Goal: Use online tool/utility

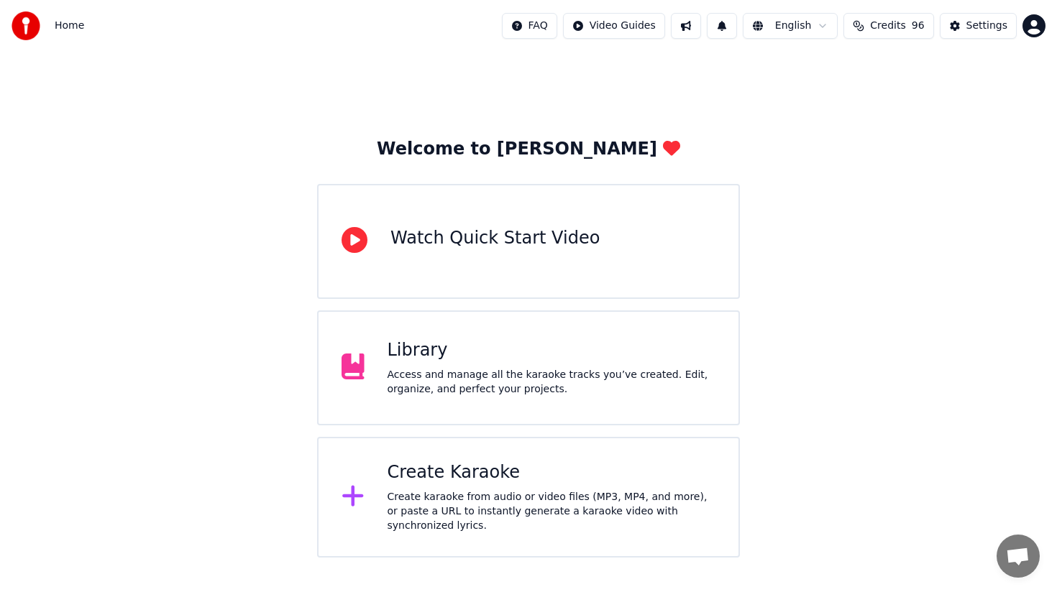
click at [475, 493] on div "Create karaoke from audio or video files (MP3, MP4, and more), or paste a URL t…" at bounding box center [551, 511] width 328 height 43
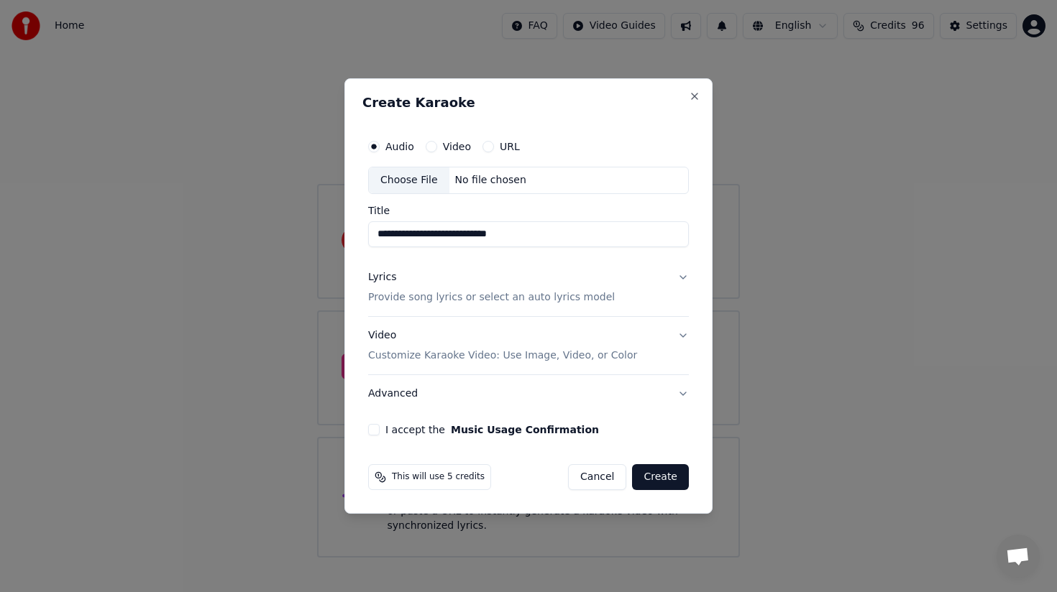
type input "**********"
click at [375, 431] on button "I accept the Music Usage Confirmation" at bounding box center [374, 430] width 12 height 12
click at [684, 275] on button "Lyrics Provide song lyrics or select an auto lyrics model" at bounding box center [528, 288] width 321 height 58
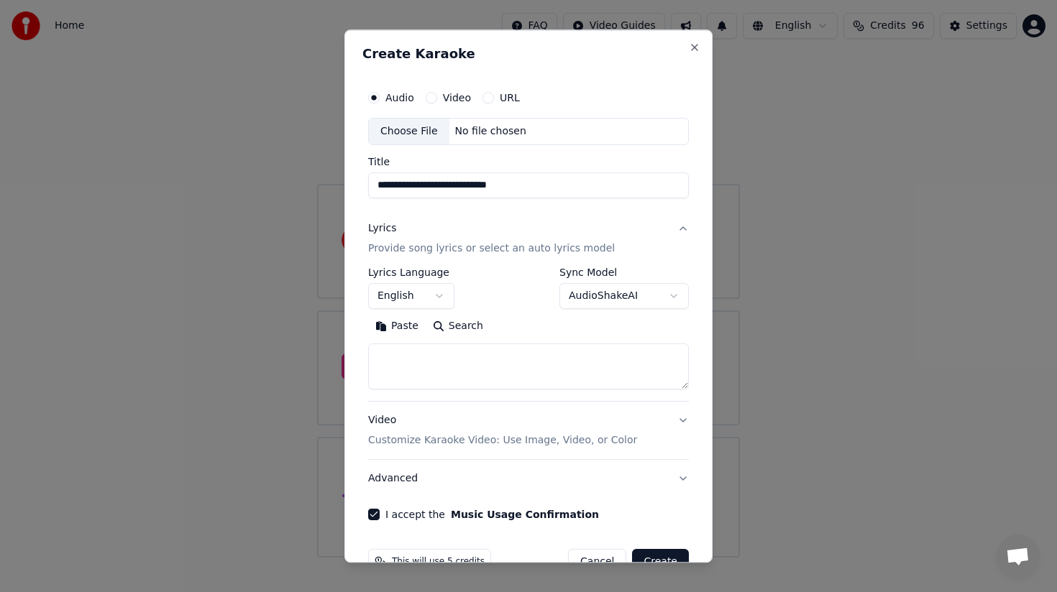
click at [479, 359] on textarea at bounding box center [528, 367] width 321 height 46
paste textarea "**********"
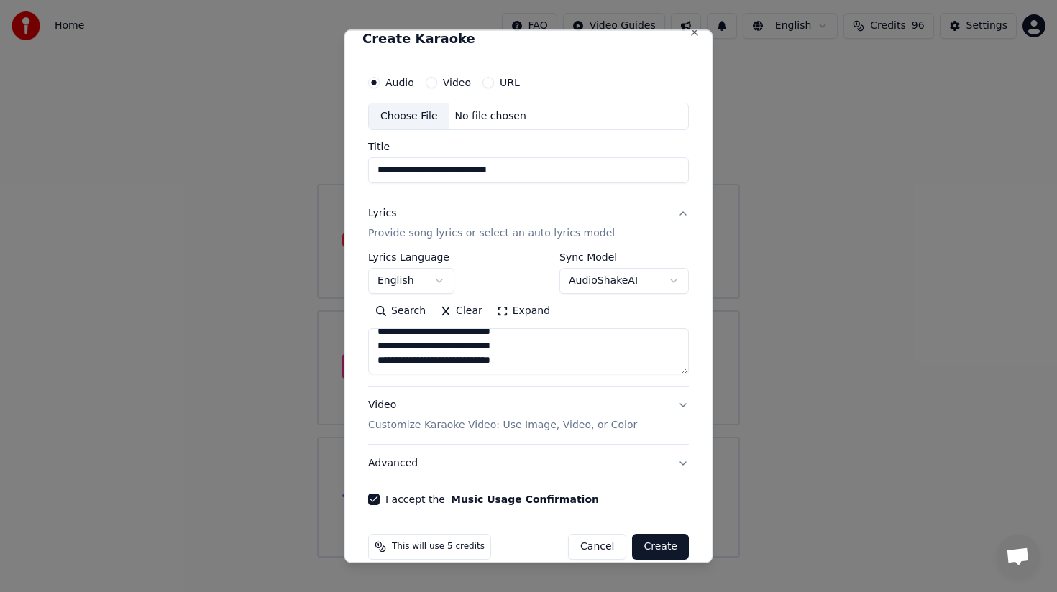
scroll to position [36, 0]
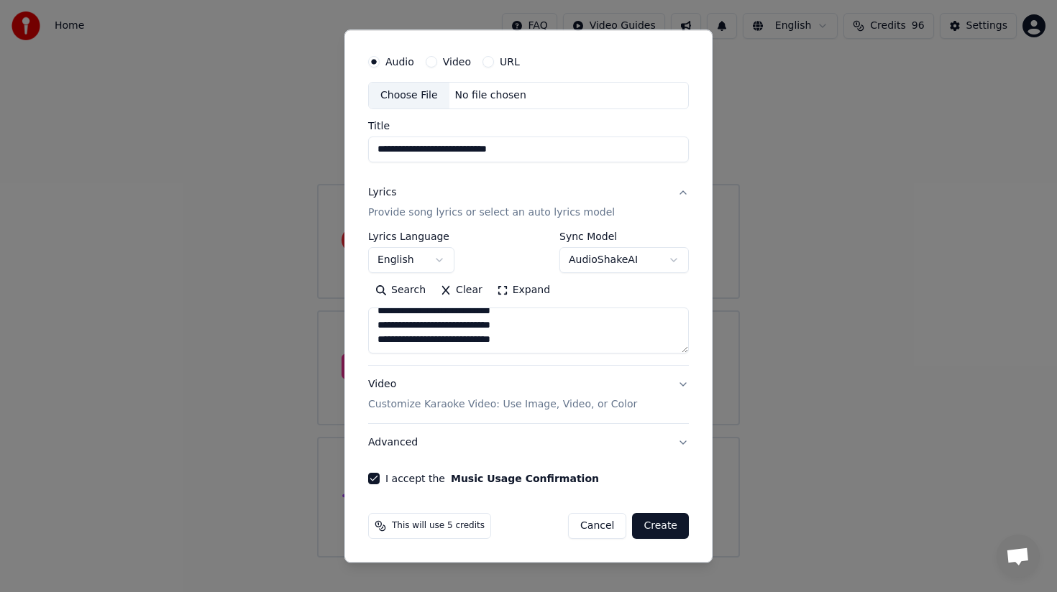
type textarea "**********"
click at [661, 528] on button "Create" at bounding box center [660, 526] width 57 height 26
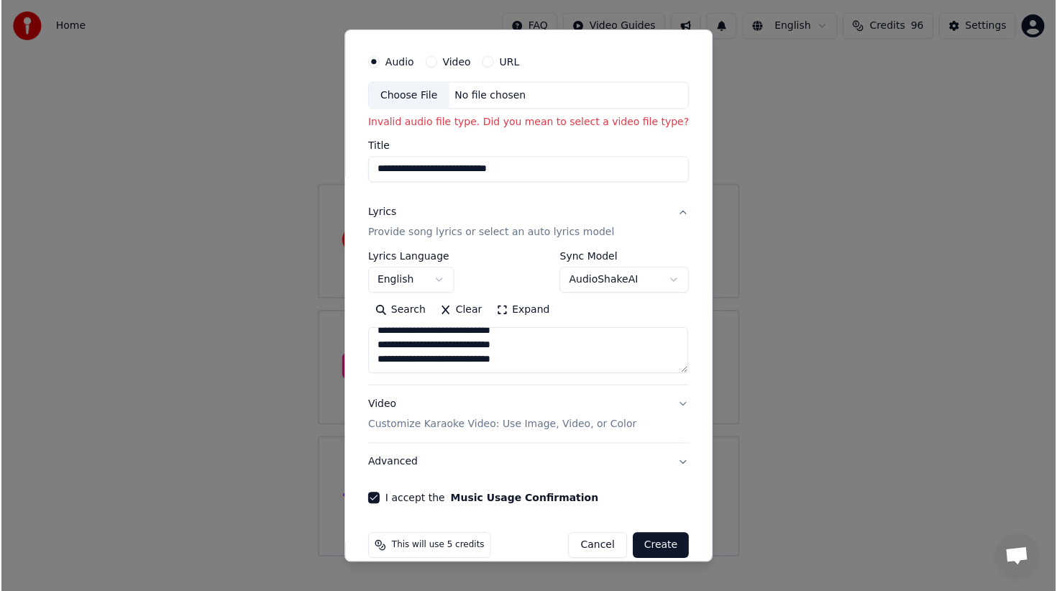
scroll to position [0, 0]
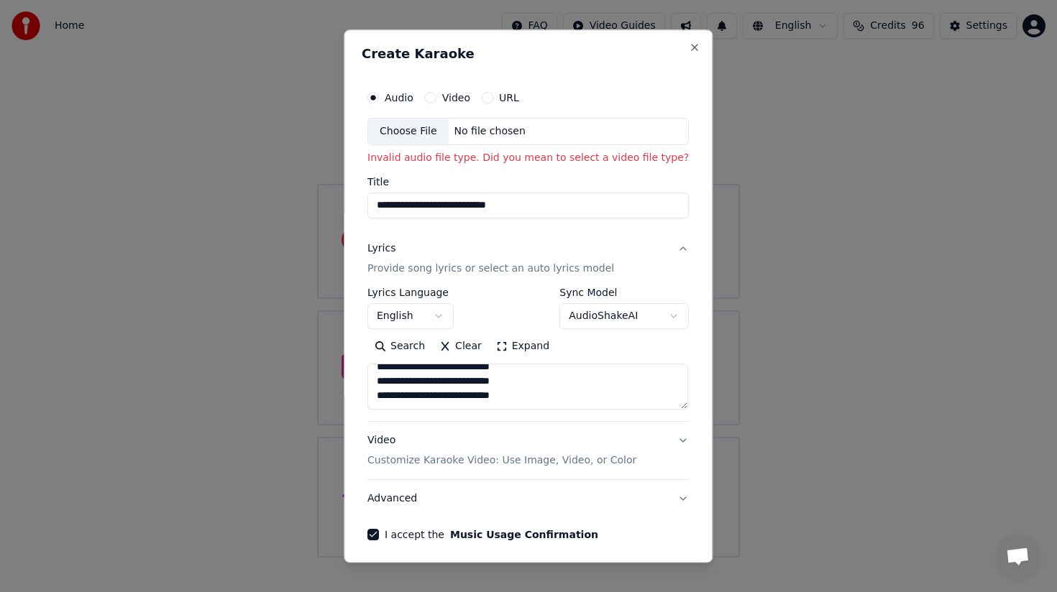
click at [408, 132] on div "Choose File" at bounding box center [408, 132] width 81 height 26
type input "**********"
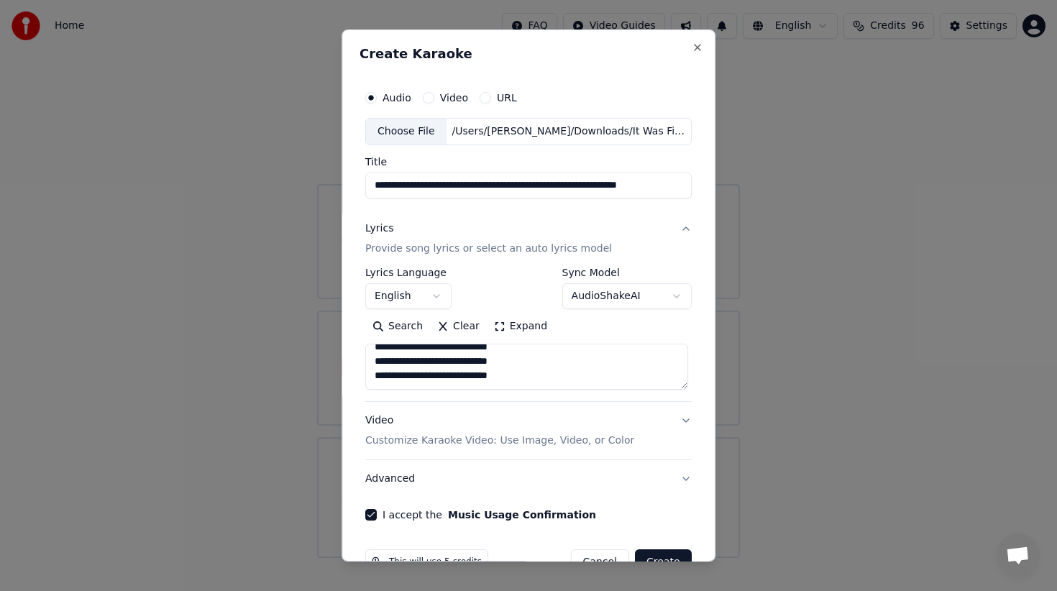
scroll to position [37, 0]
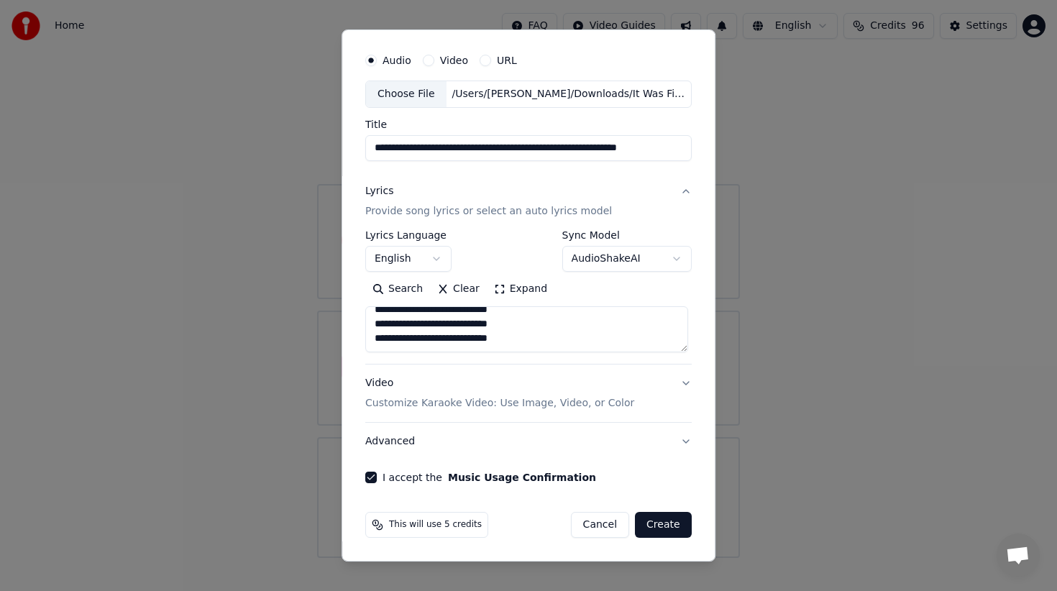
click at [668, 531] on button "Create" at bounding box center [663, 525] width 57 height 26
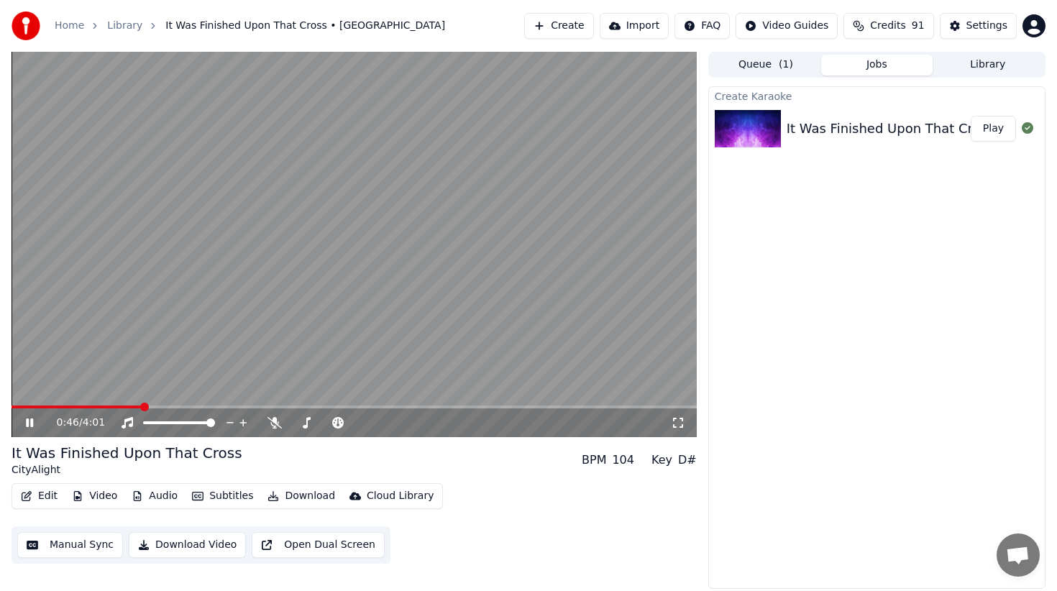
click at [29, 421] on icon at bounding box center [40, 423] width 34 height 12
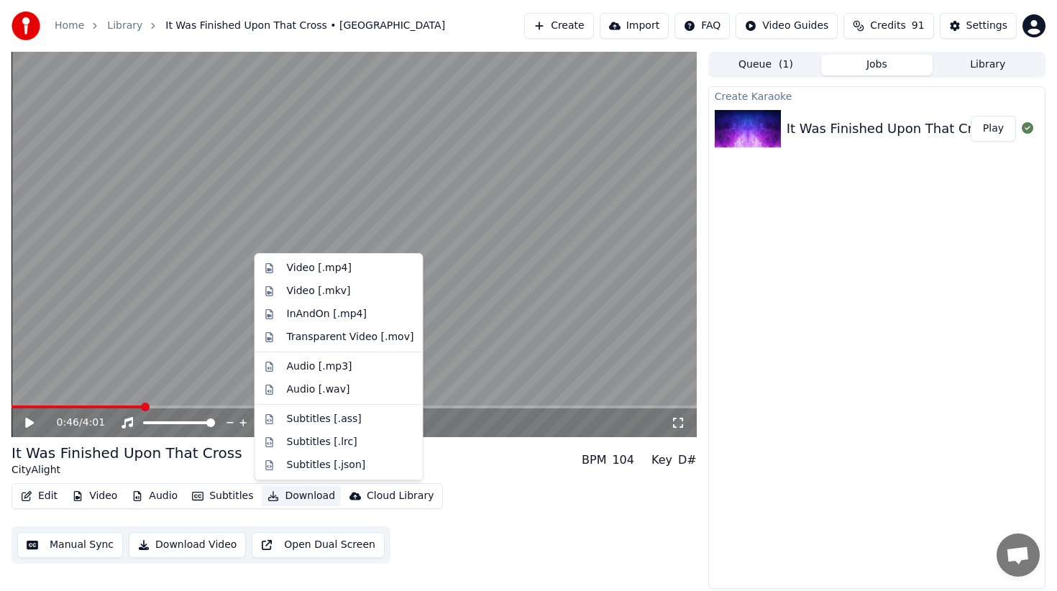
click at [283, 498] on button "Download" at bounding box center [301, 496] width 79 height 20
click at [298, 369] on div "Audio [.mp3]" at bounding box center [319, 366] width 65 height 14
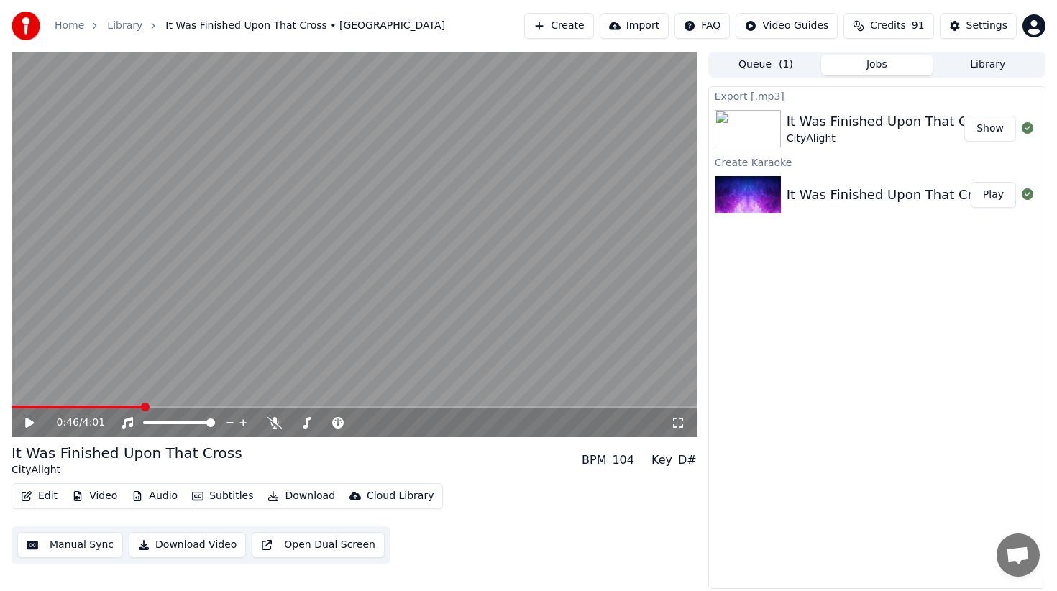
click at [423, 410] on div "0:46 / 4:01" at bounding box center [354, 422] width 685 height 29
click at [423, 407] on span at bounding box center [354, 406] width 685 height 3
click at [22, 418] on div "2:25 / 4:01" at bounding box center [353, 422] width 673 height 14
click at [29, 426] on icon at bounding box center [29, 423] width 9 height 10
click at [34, 422] on icon at bounding box center [40, 423] width 34 height 12
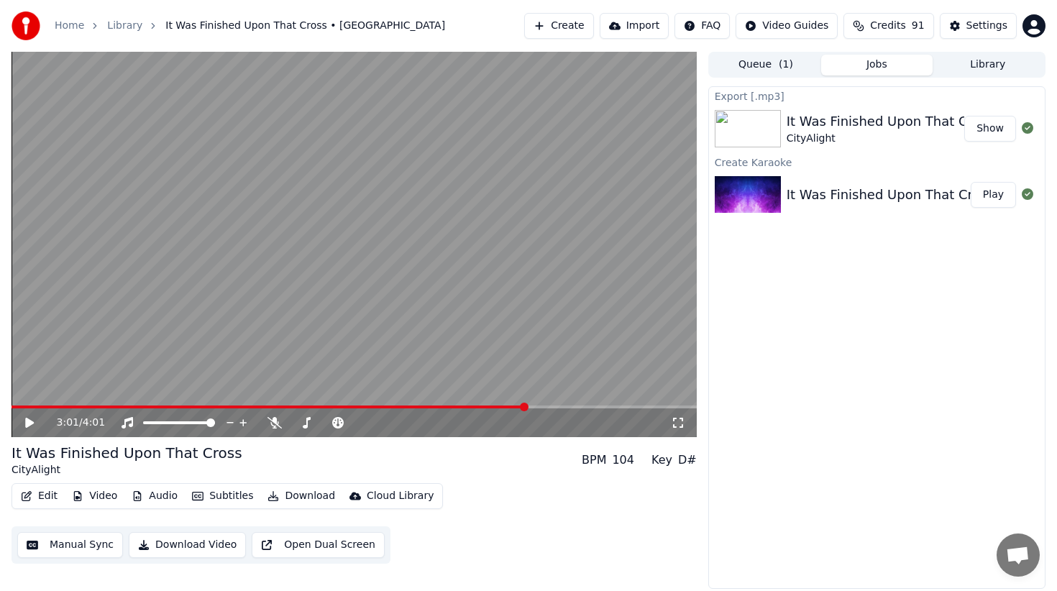
click at [987, 127] on button "Show" at bounding box center [990, 129] width 52 height 26
